Goal: Submit feedback/report problem

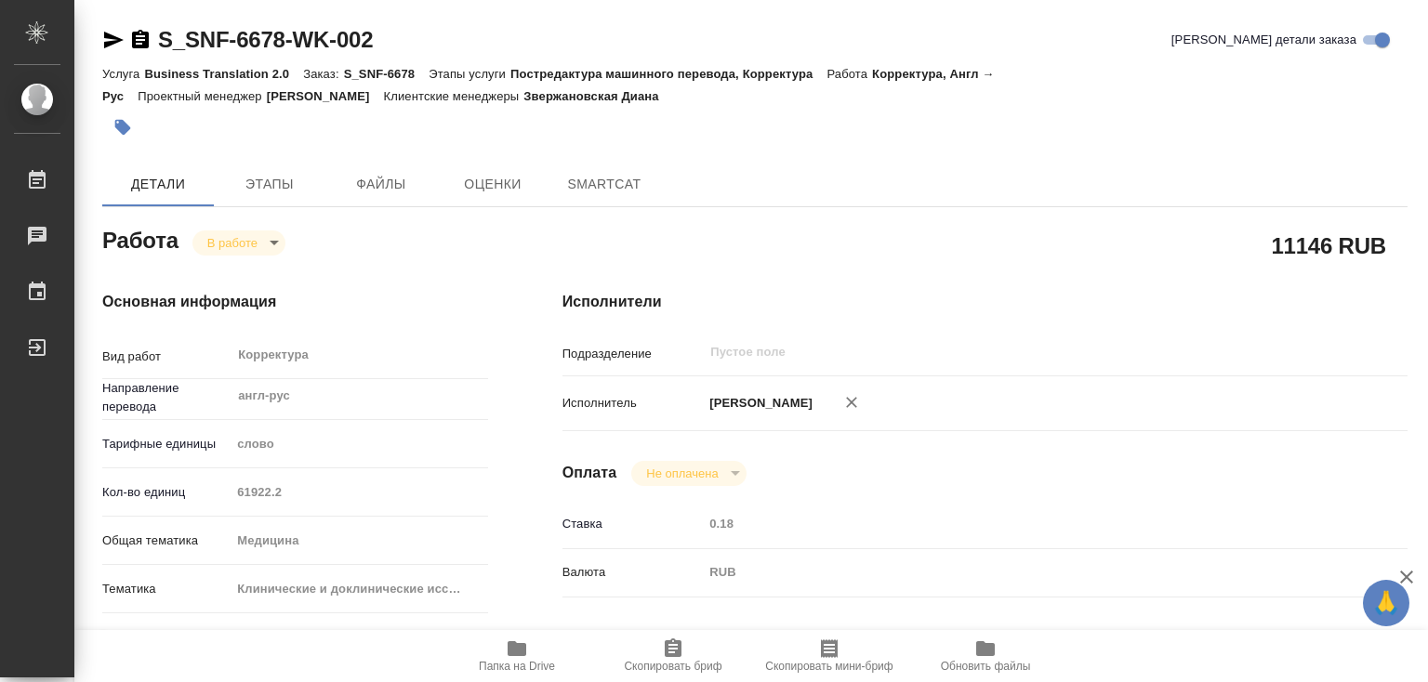
type textarea "x"
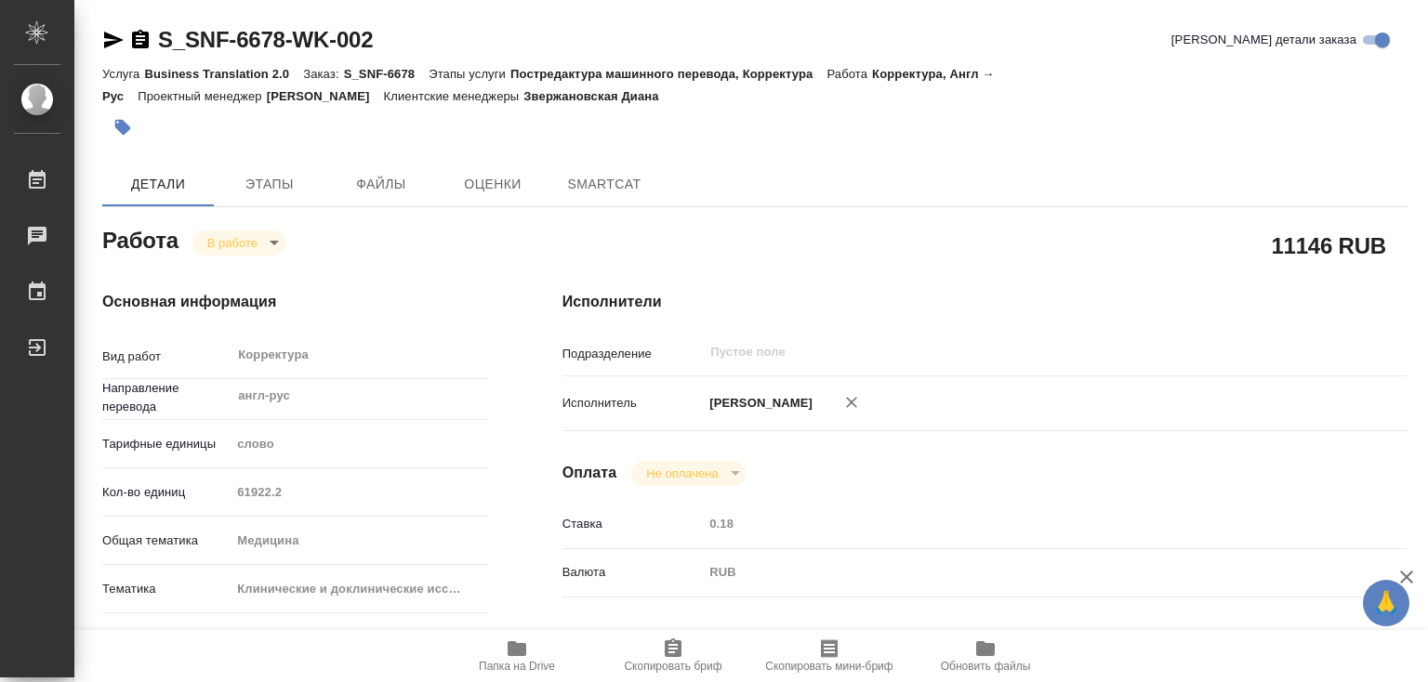
type textarea "x"
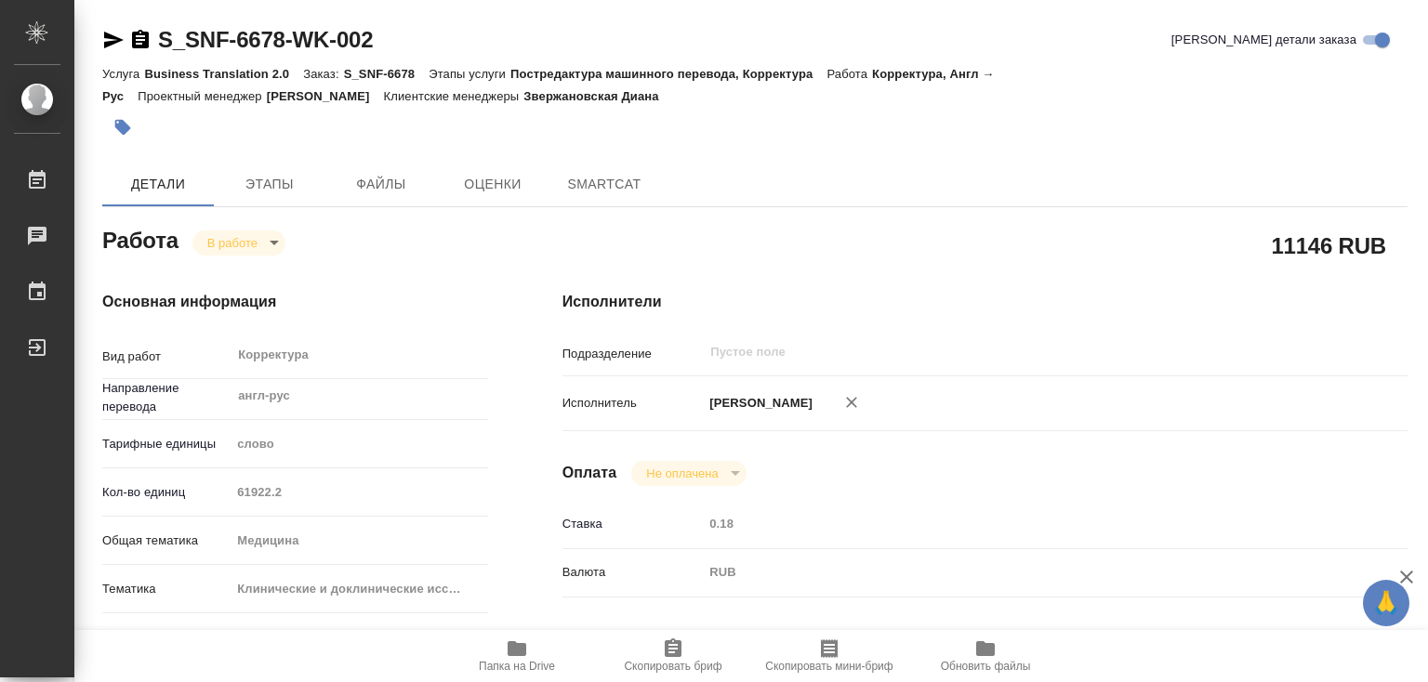
type textarea "x"
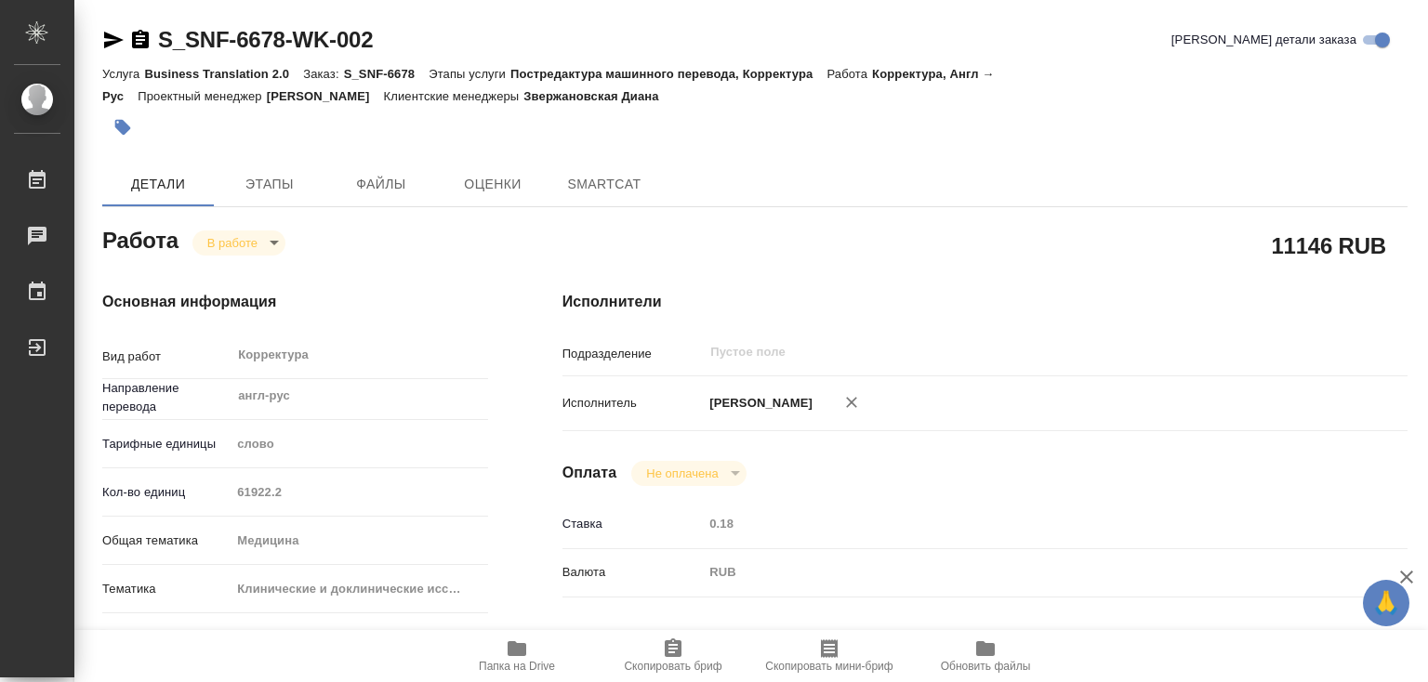
type textarea "x"
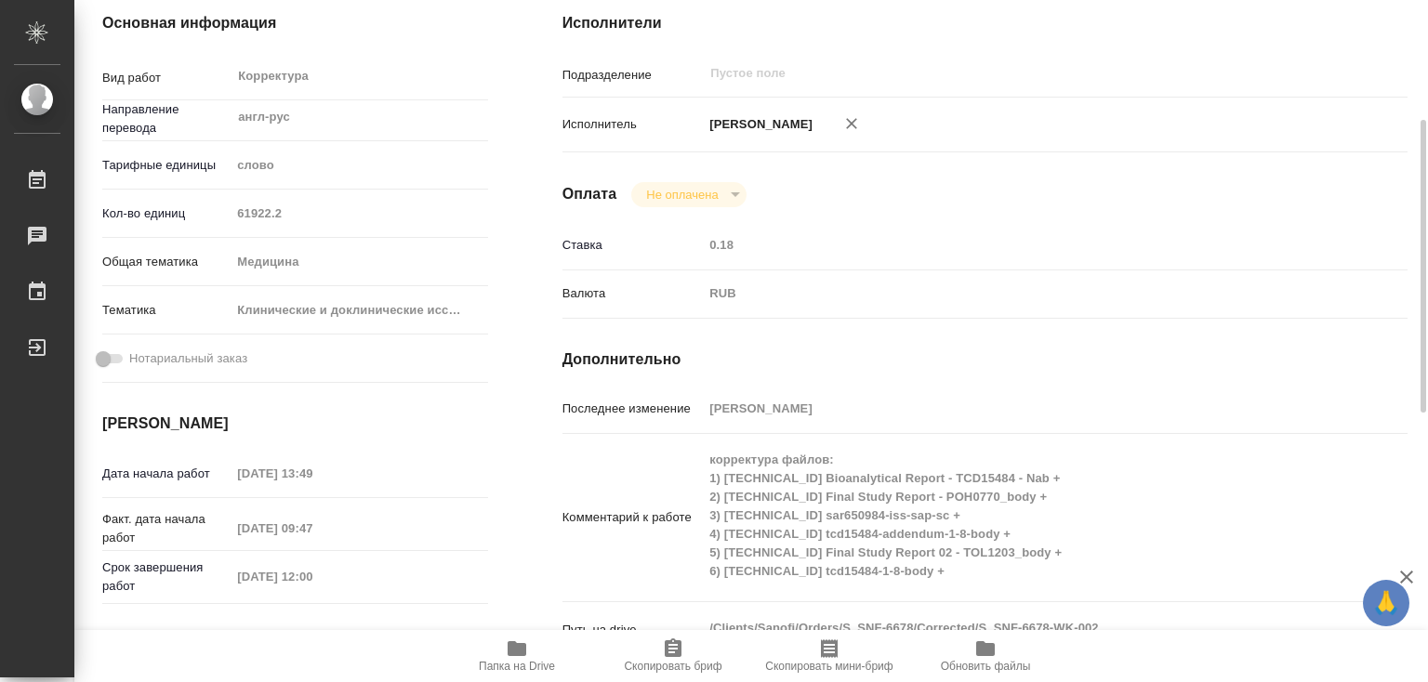
type textarea "x"
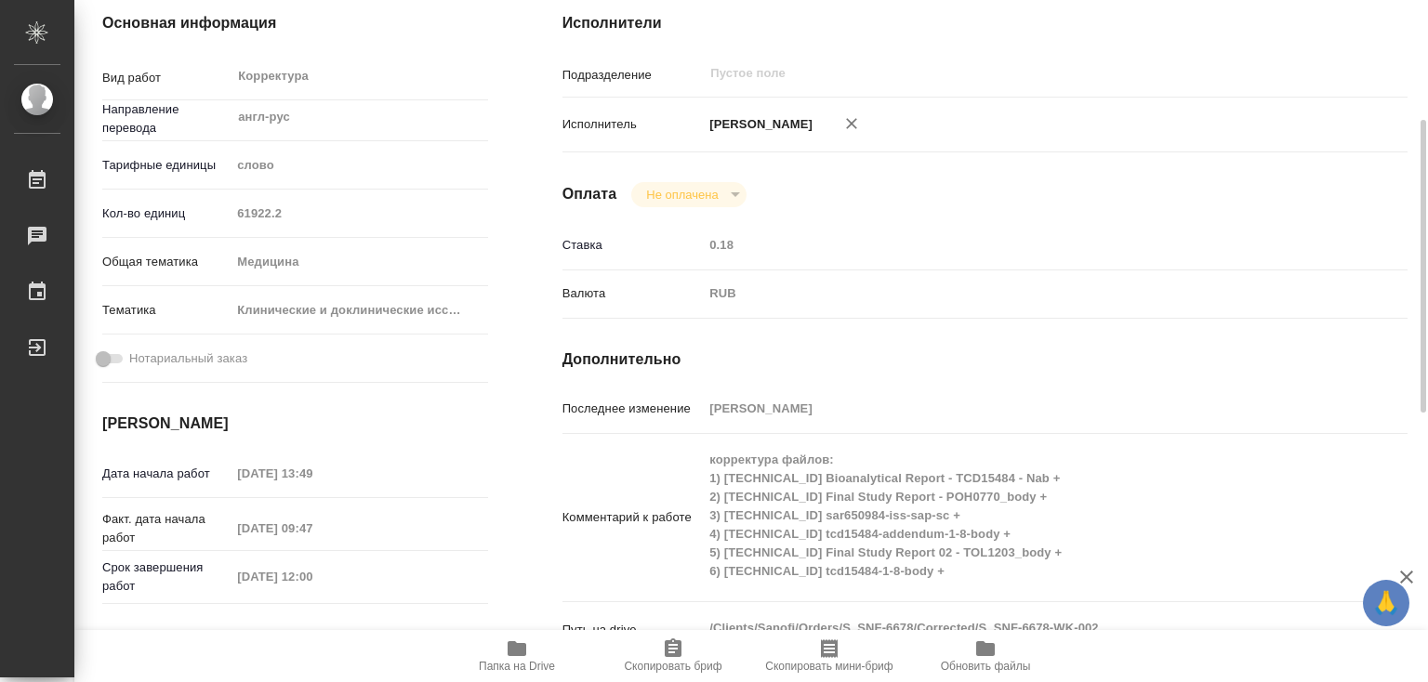
scroll to position [558, 0]
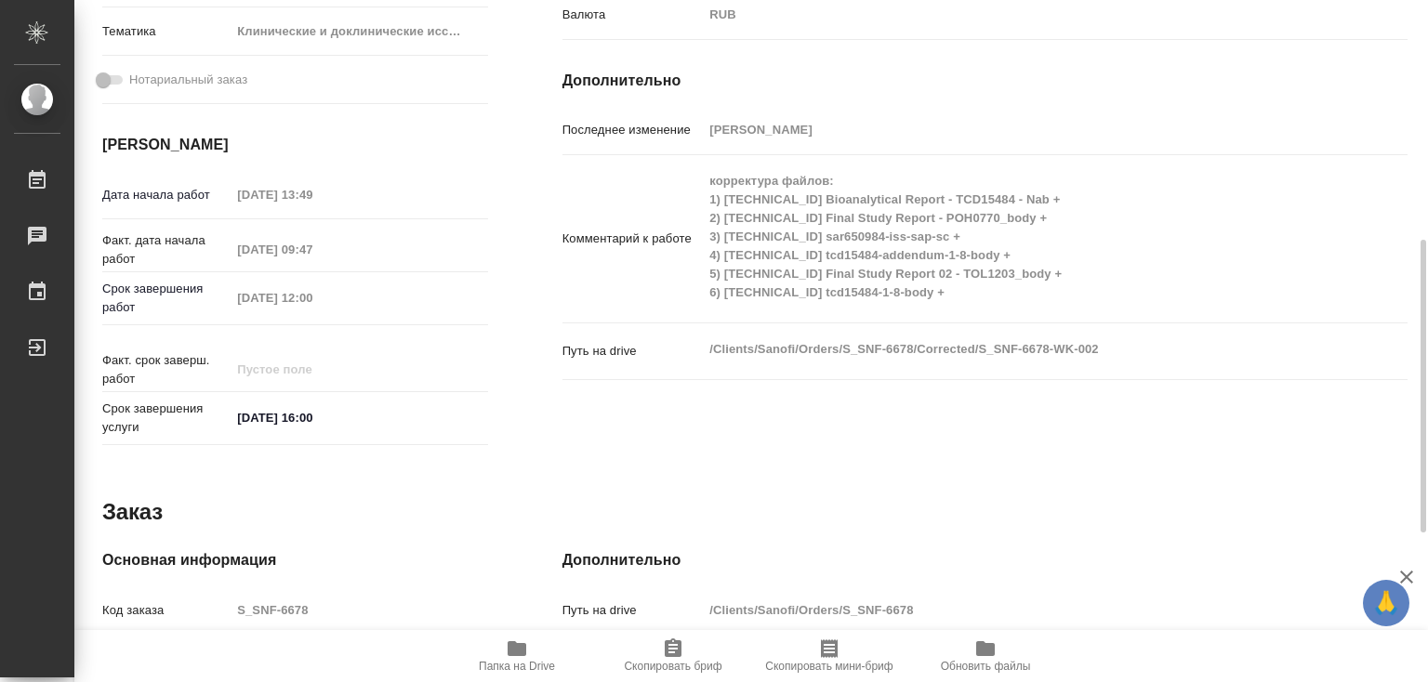
type textarea "x"
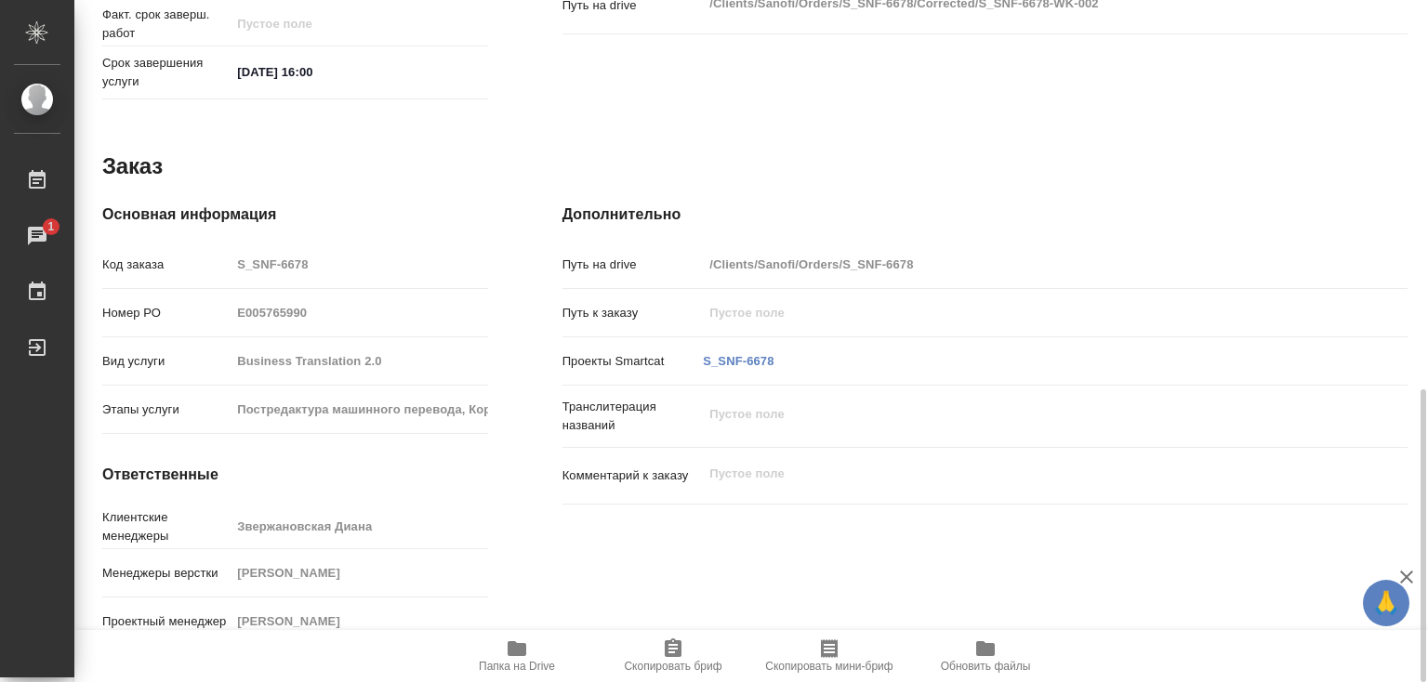
scroll to position [439, 0]
